Goal: Information Seeking & Learning: Check status

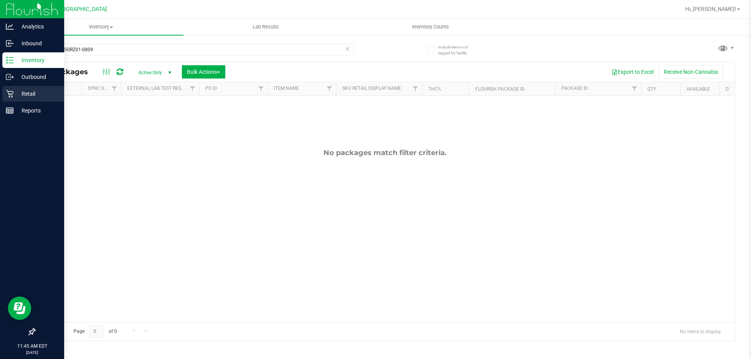
click at [25, 92] on p "Retail" at bounding box center [37, 93] width 47 height 9
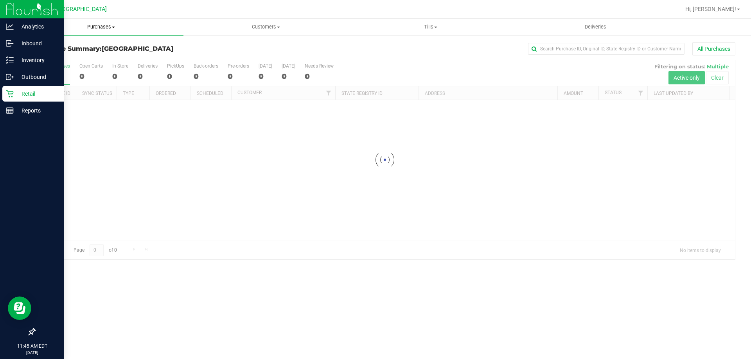
click at [100, 25] on span "Purchases" at bounding box center [101, 26] width 165 height 7
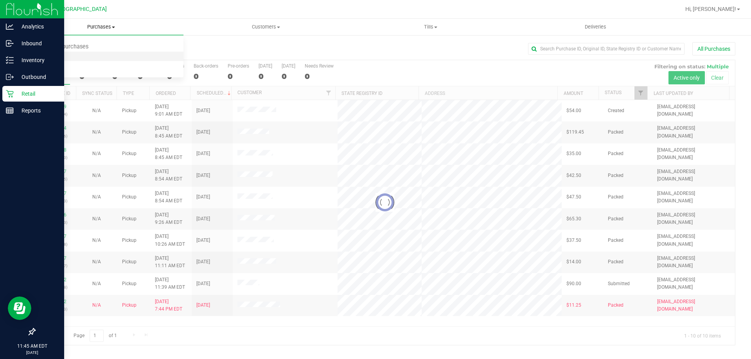
click at [44, 60] on li "Fulfillment" at bounding box center [101, 56] width 165 height 9
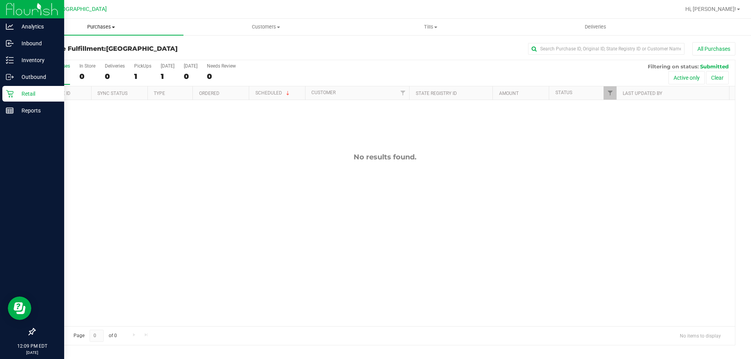
click at [96, 27] on span "Purchases" at bounding box center [101, 26] width 165 height 7
click at [53, 55] on span "Fulfillment" at bounding box center [43, 56] width 48 height 7
click at [32, 109] on p "Reports" at bounding box center [37, 110] width 47 height 9
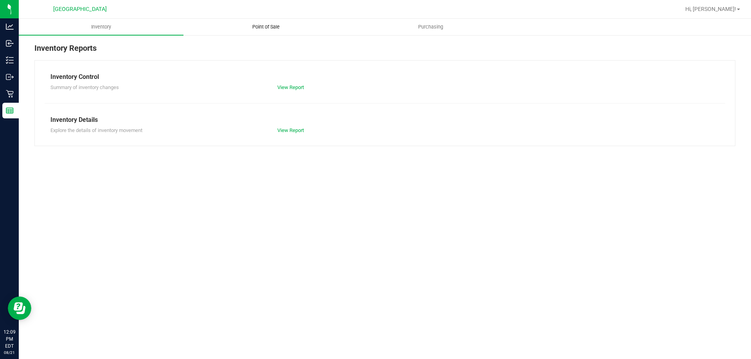
click at [266, 23] on span "Point of Sale" at bounding box center [266, 26] width 48 height 7
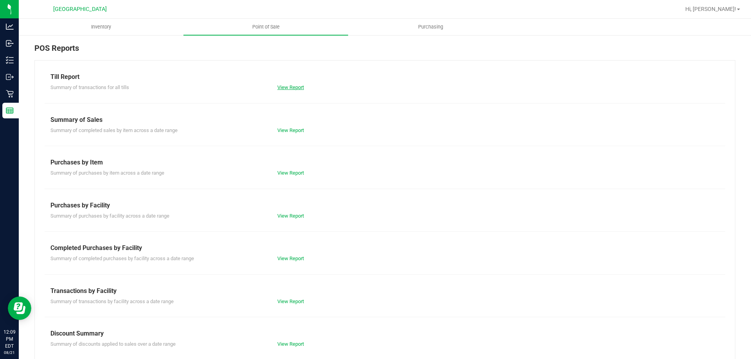
click at [293, 90] on link "View Report" at bounding box center [290, 87] width 27 height 6
